Goal: Participate in discussion: Engage in conversation with other users on a specific topic

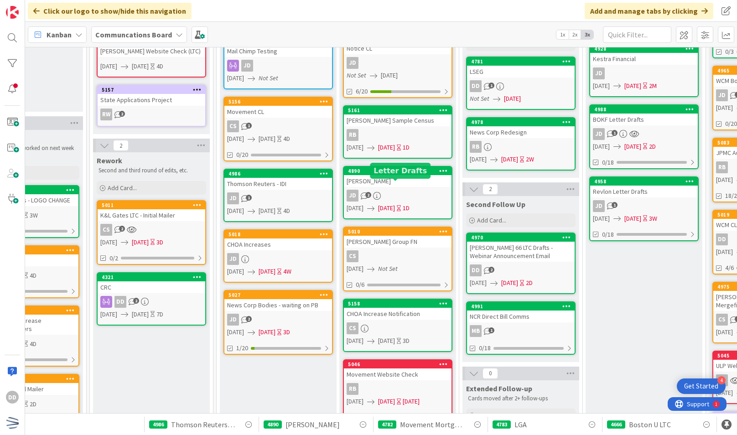
scroll to position [107, 304]
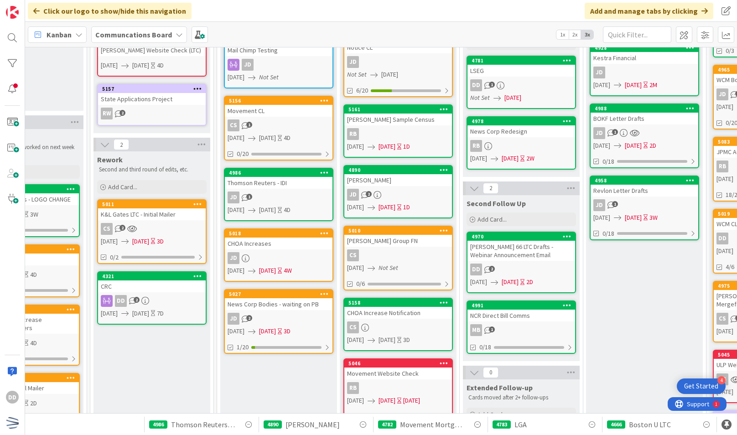
click at [356, 188] on link "[STREET_ADDRESS][PERSON_NAME] 2 [DATE] [DATE] 1D" at bounding box center [398, 191] width 109 height 53
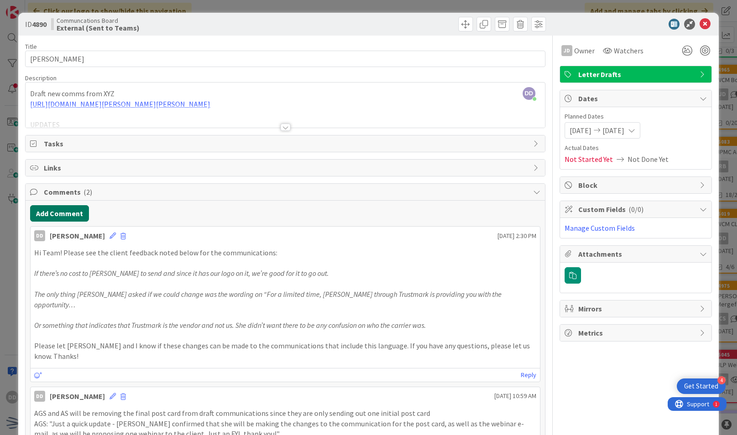
click at [79, 209] on button "Add Comment" at bounding box center [59, 213] width 59 height 16
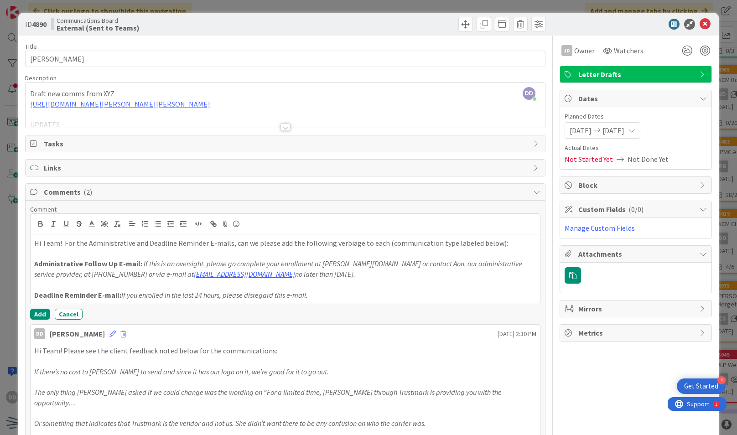
click at [36, 243] on p "Hi Team! For the Administrative and Deadline Reminder E-mails, can we please ad…" at bounding box center [285, 243] width 502 height 10
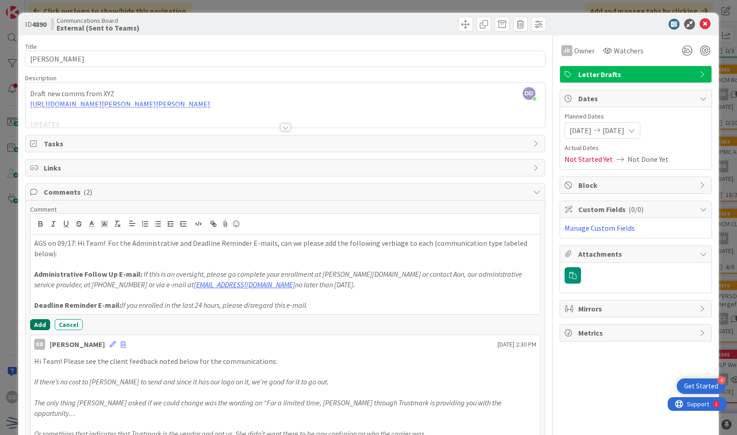
click at [39, 319] on button "Add" at bounding box center [40, 324] width 20 height 11
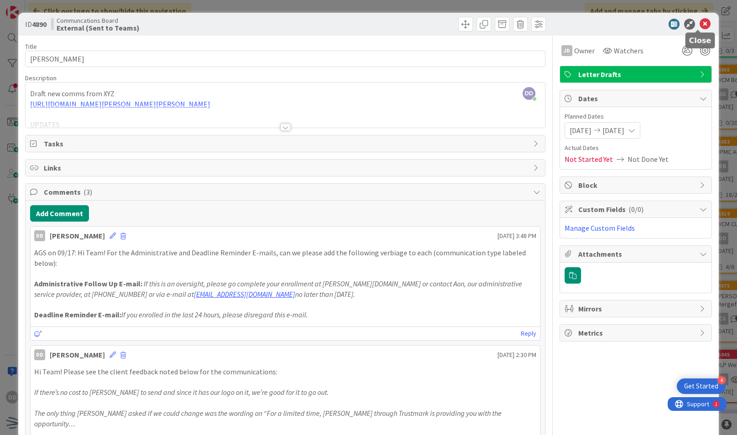
click at [356, 25] on icon at bounding box center [705, 24] width 11 height 11
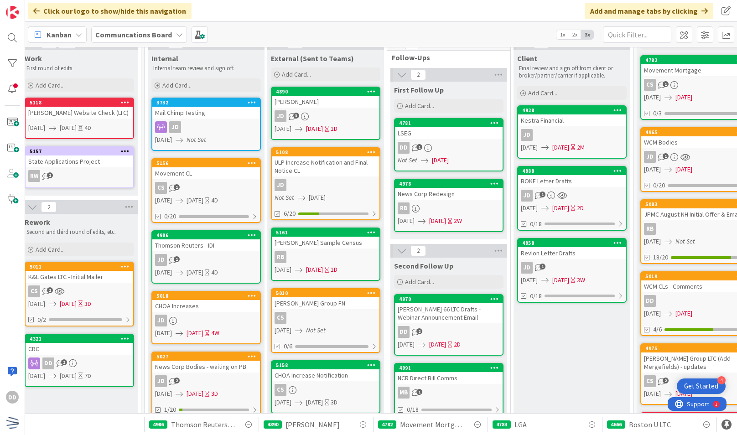
scroll to position [44, 376]
click at [356, 40] on input "text" at bounding box center [637, 34] width 68 height 16
type input "[PERSON_NAME]"
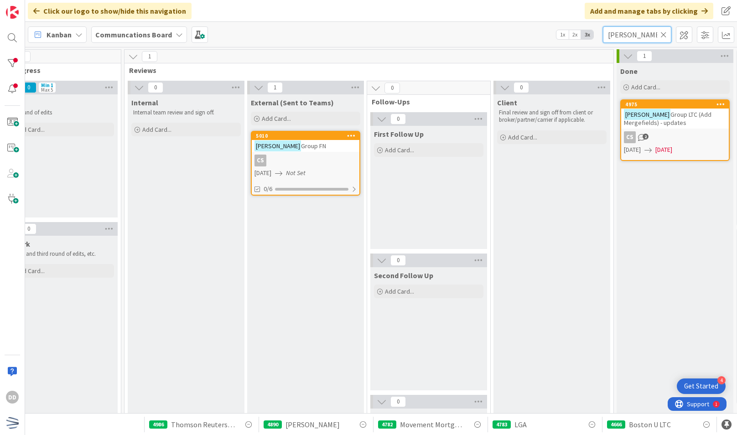
scroll to position [0, 402]
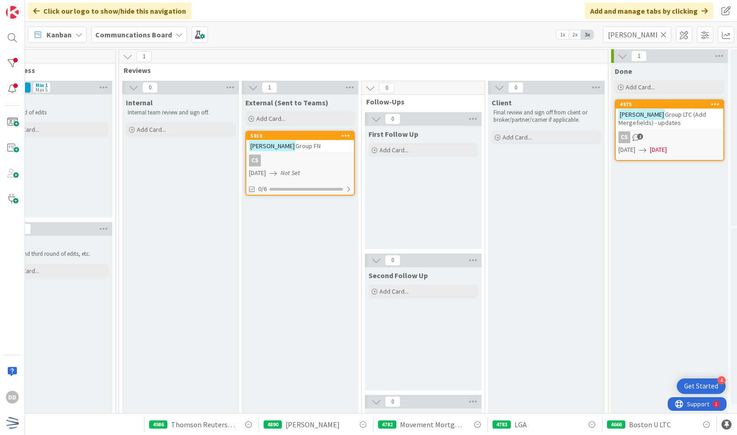
click at [356, 121] on div "[PERSON_NAME] Group LTC (Add Mergefields) - updates" at bounding box center [670, 119] width 108 height 20
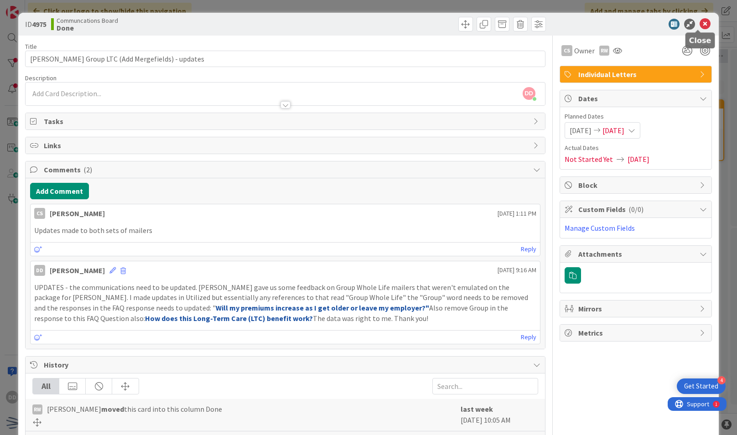
click at [356, 23] on icon at bounding box center [705, 24] width 11 height 11
